Goal: Task Accomplishment & Management: Use online tool/utility

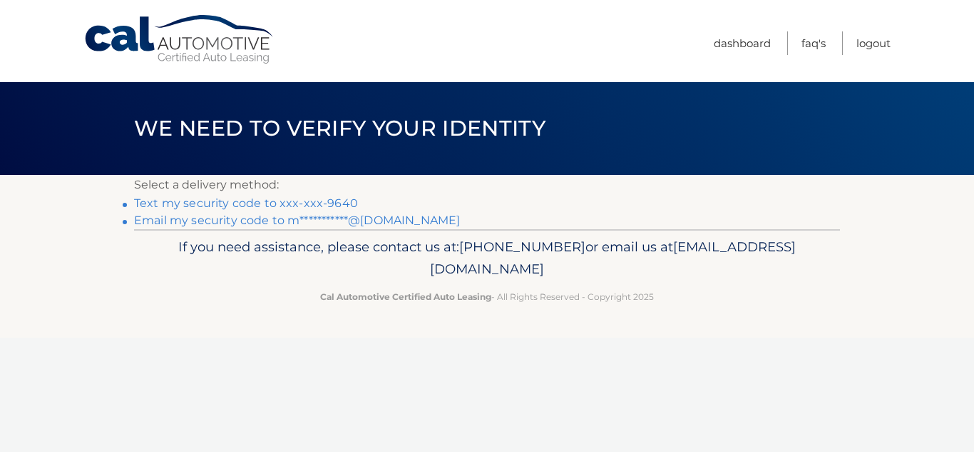
click at [337, 199] on link "Text my security code to xxx-xxx-9640" at bounding box center [246, 203] width 224 height 14
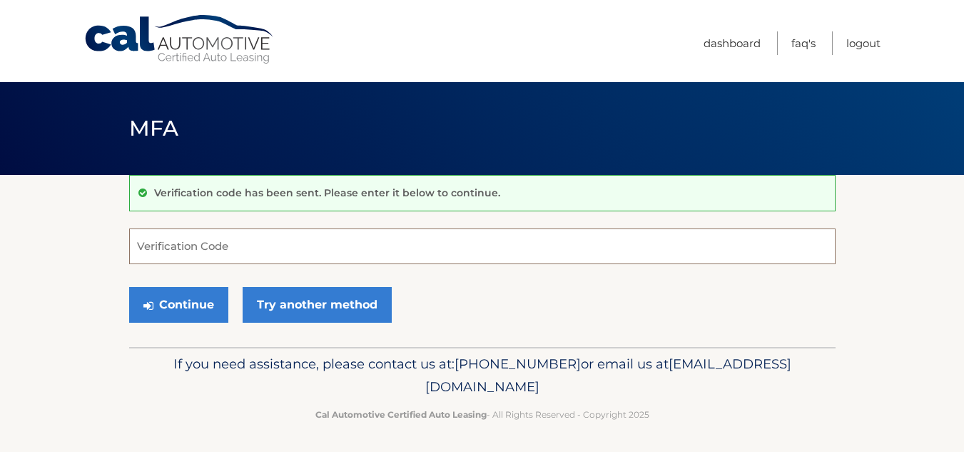
click at [160, 241] on input "Verification Code" at bounding box center [482, 246] width 706 height 36
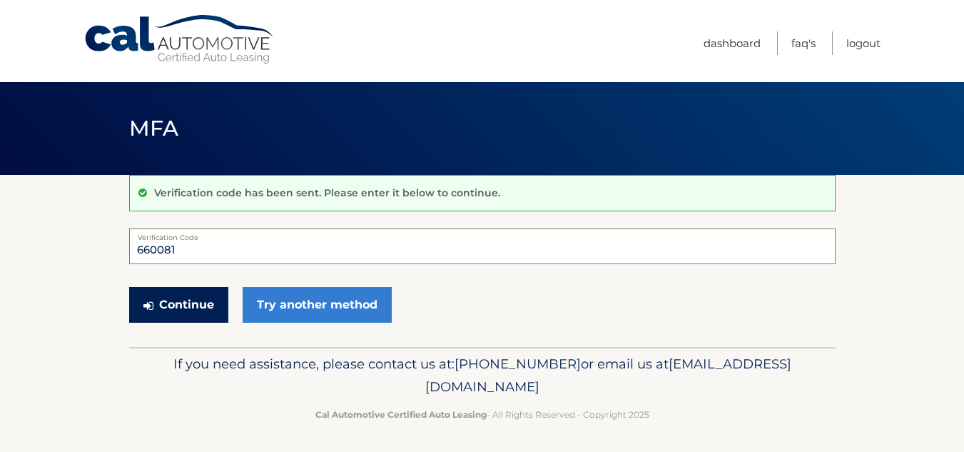
type input "660081"
click at [173, 305] on button "Continue" at bounding box center [178, 305] width 99 height 36
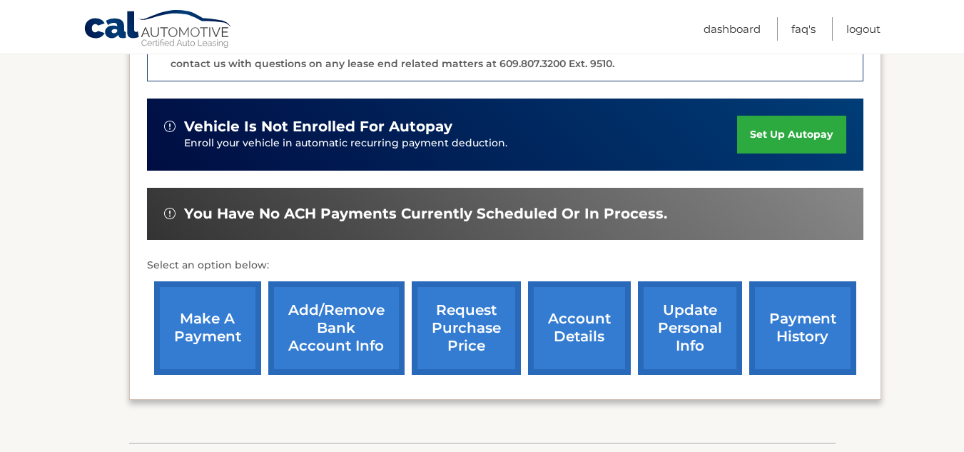
scroll to position [404, 0]
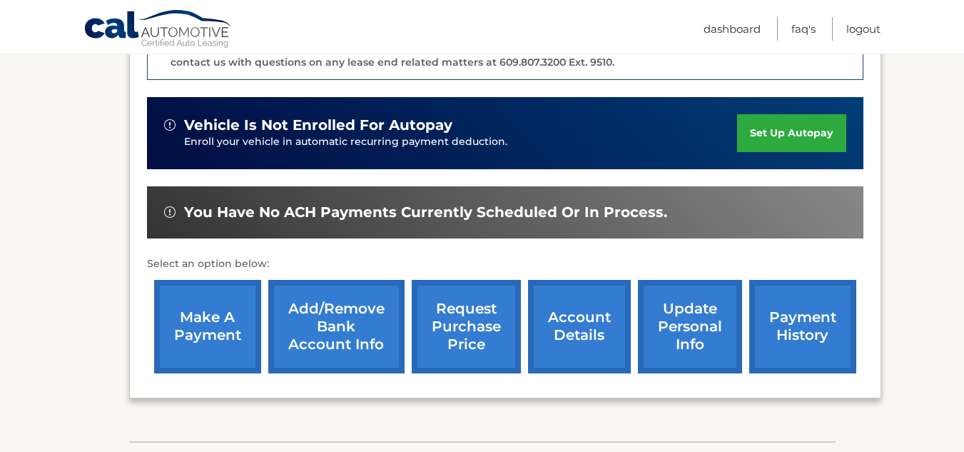
click at [214, 304] on link "make a payment" at bounding box center [207, 326] width 107 height 93
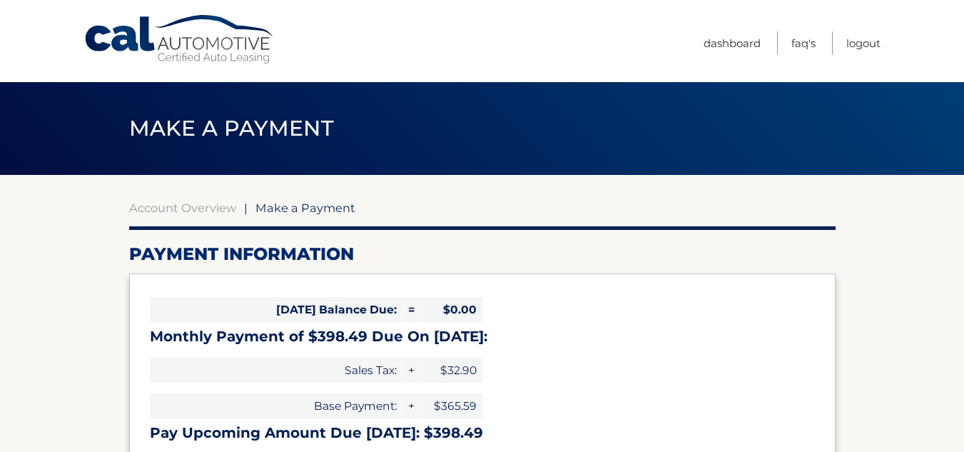
select select "NDljMjFiODEtMGM4Yi00MjUzLTlhMDAtZGJjOGJjZWMzYjY2"
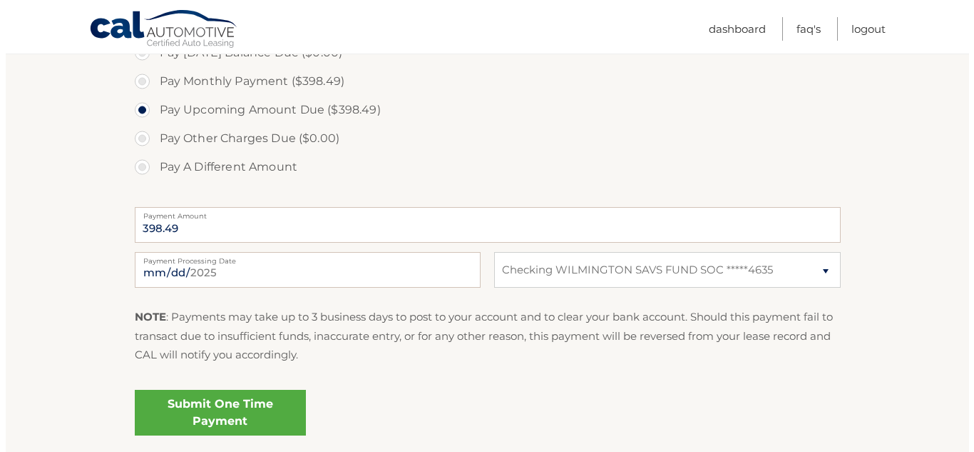
scroll to position [462, 0]
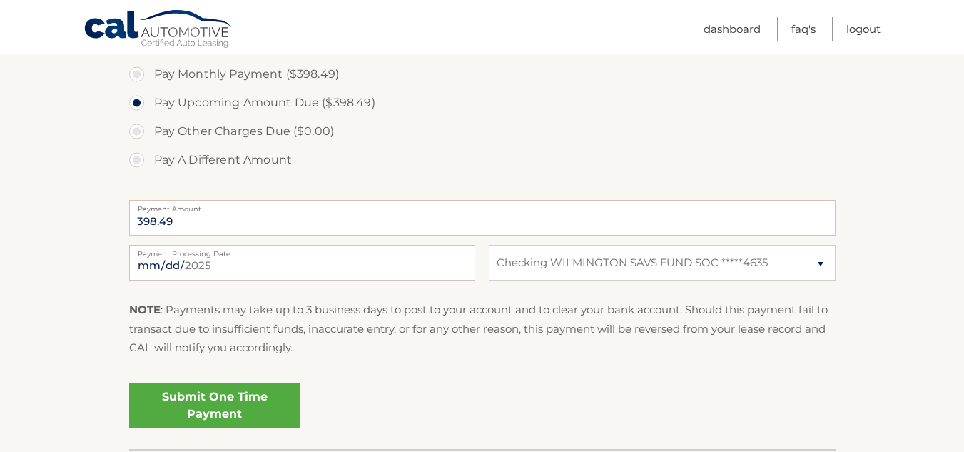
click at [245, 396] on link "Submit One Time Payment" at bounding box center [214, 405] width 171 height 46
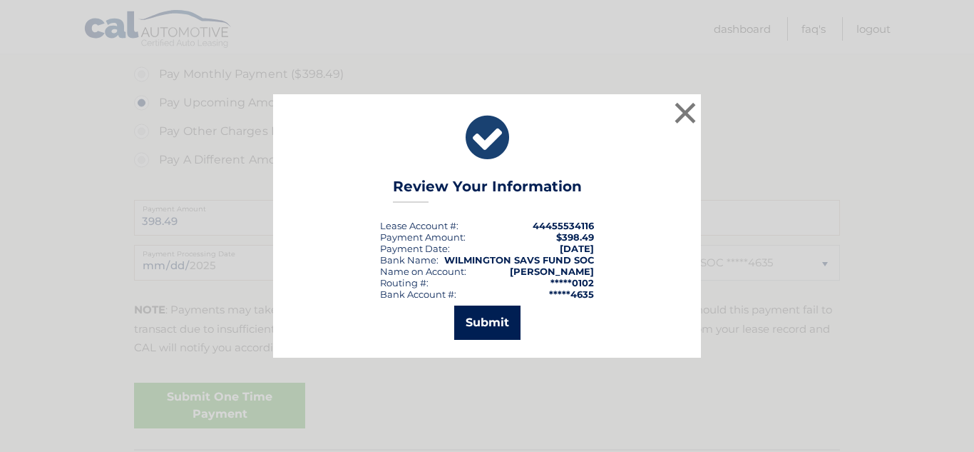
click at [490, 316] on button "Submit" at bounding box center [487, 322] width 66 height 34
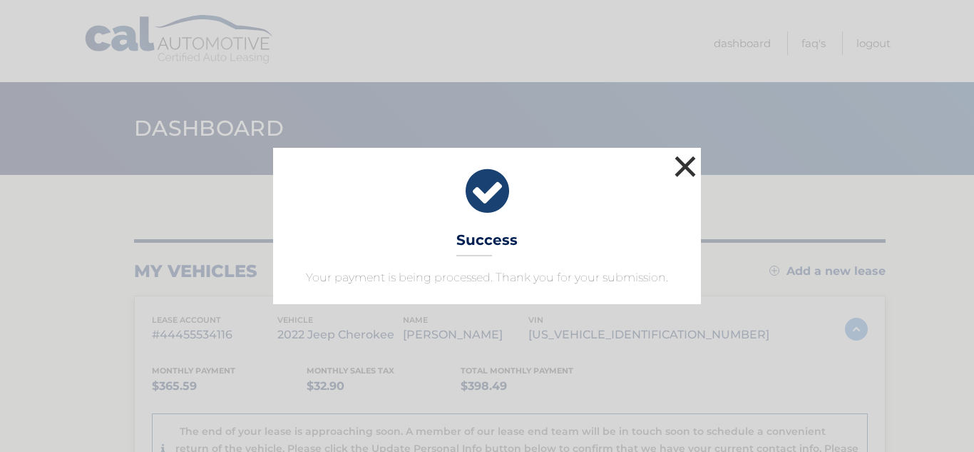
click at [681, 160] on button "×" at bounding box center [685, 166] width 29 height 29
